Goal: Task Accomplishment & Management: Manage account settings

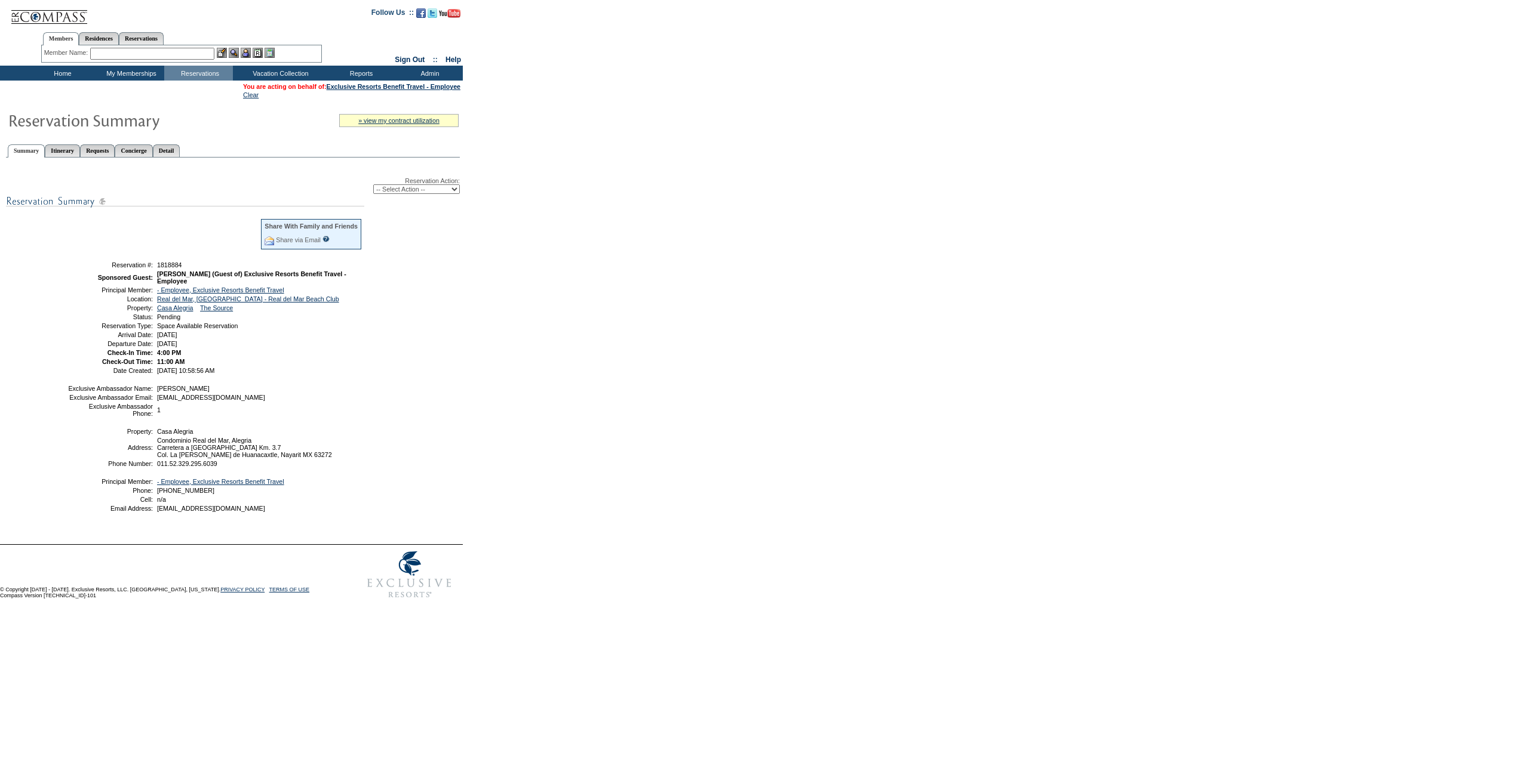
click at [384, 194] on select "-- Select Action -- Modify Reservation Dates Modify Reservation Cost Modify Occ…" at bounding box center [416, 189] width 87 height 10
select select "ConfirmRes"
click at [373, 187] on select "-- Select Action -- Modify Reservation Dates Modify Reservation Cost Modify Occ…" at bounding box center [416, 189] width 87 height 10
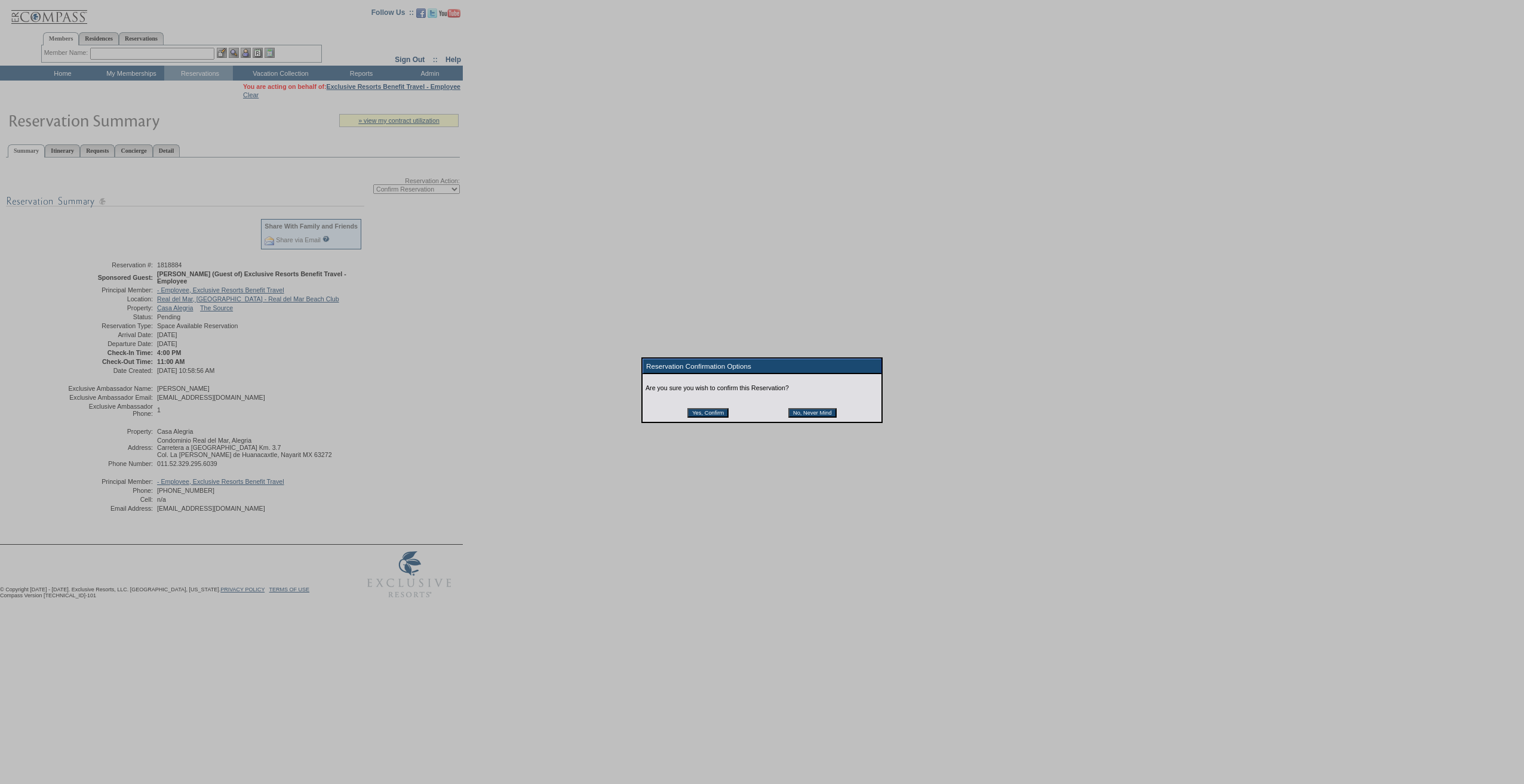
click at [698, 413] on input "Yes, Confirm" at bounding box center [707, 413] width 41 height 10
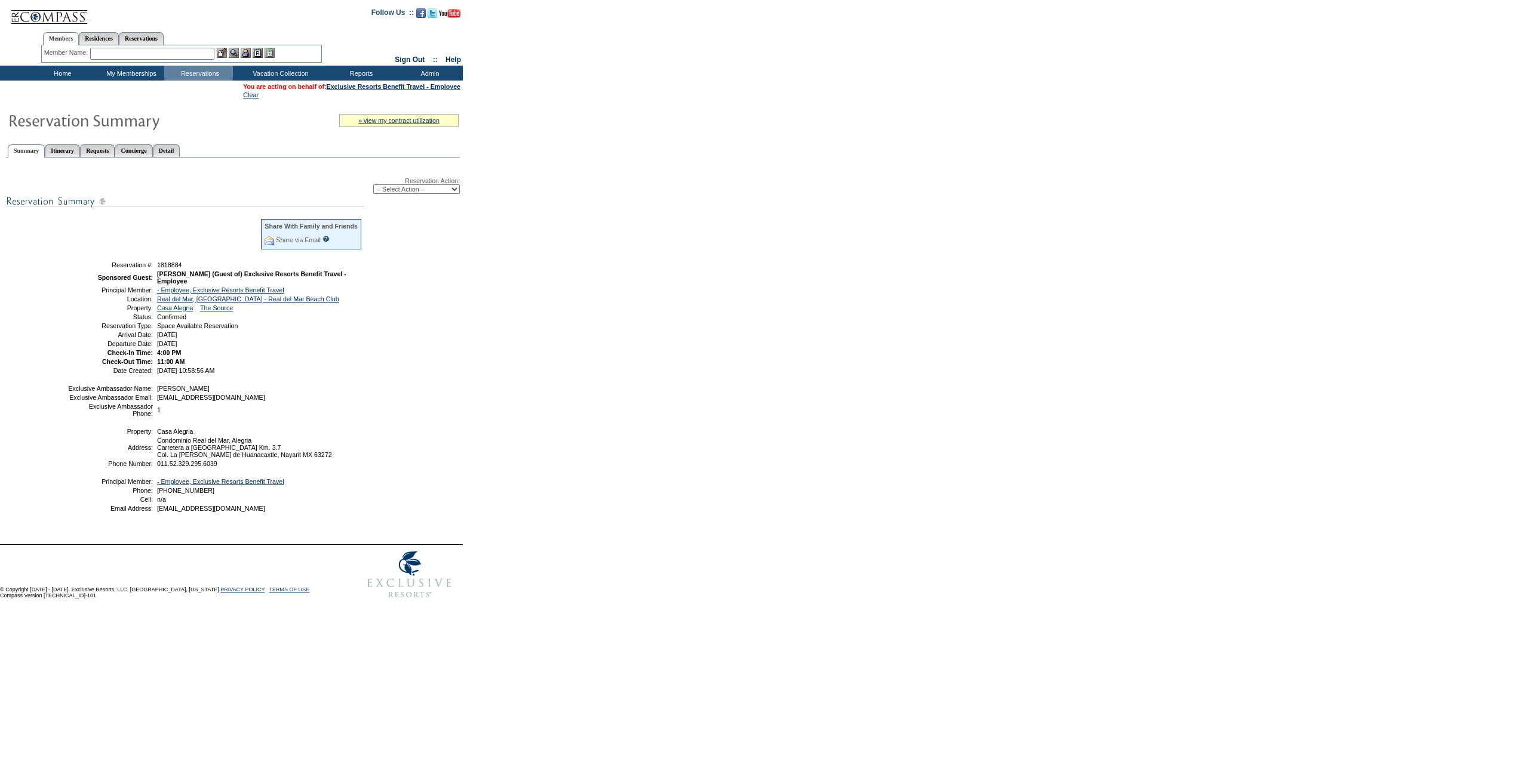
click at [588, 321] on form "Follow Us ::" at bounding box center [762, 302] width 1524 height 604
